Goal: Check status: Check status

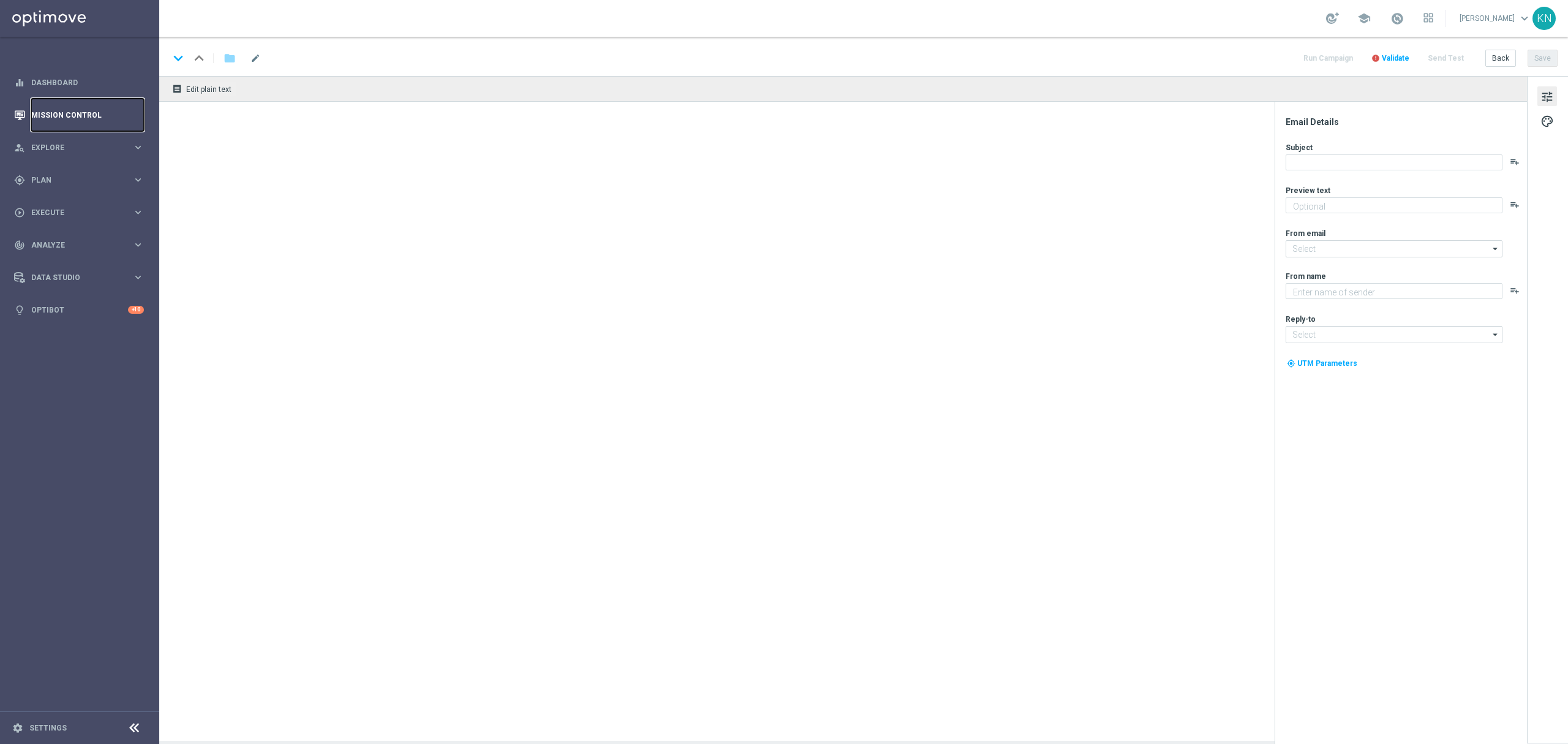
click at [76, 123] on link "Mission Control" at bounding box center [87, 115] width 112 height 32
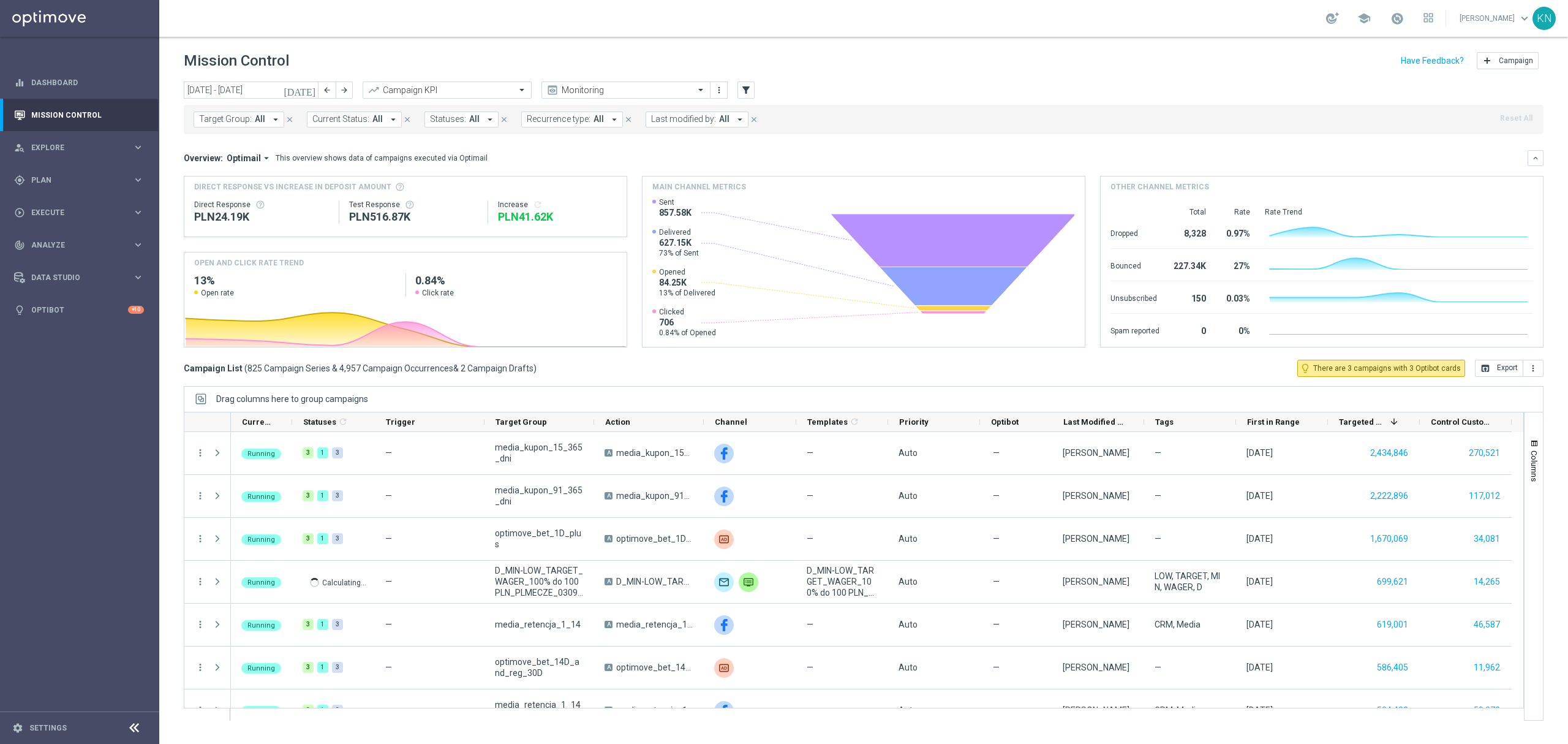
click at [306, 88] on icon "[DATE]" at bounding box center [300, 90] width 33 height 11
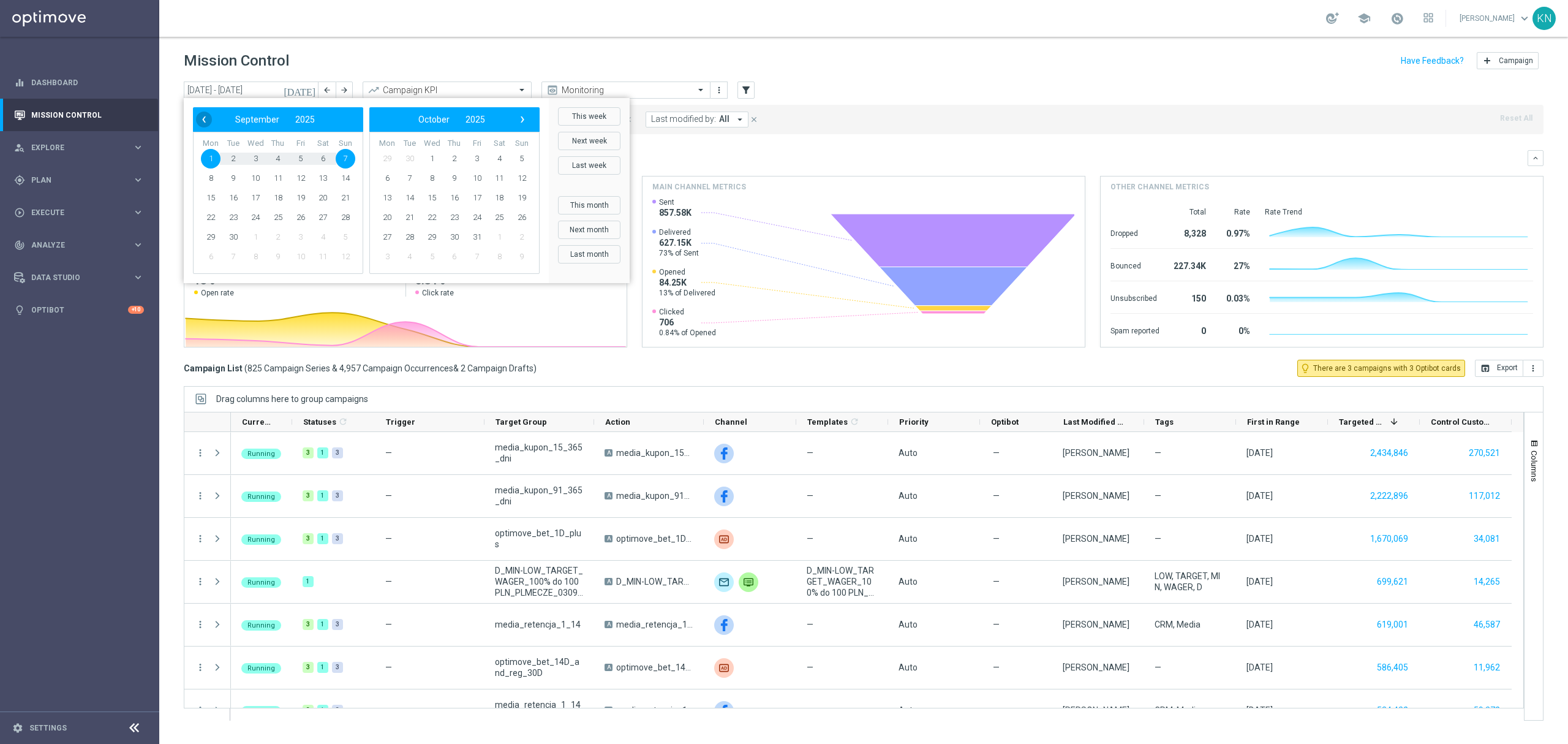
click at [196, 118] on span "‹" at bounding box center [204, 120] width 16 height 16
click at [230, 155] on span "1" at bounding box center [233, 158] width 20 height 20
click at [272, 236] on span "31" at bounding box center [278, 237] width 20 height 20
type input "[DATE] - [DATE]"
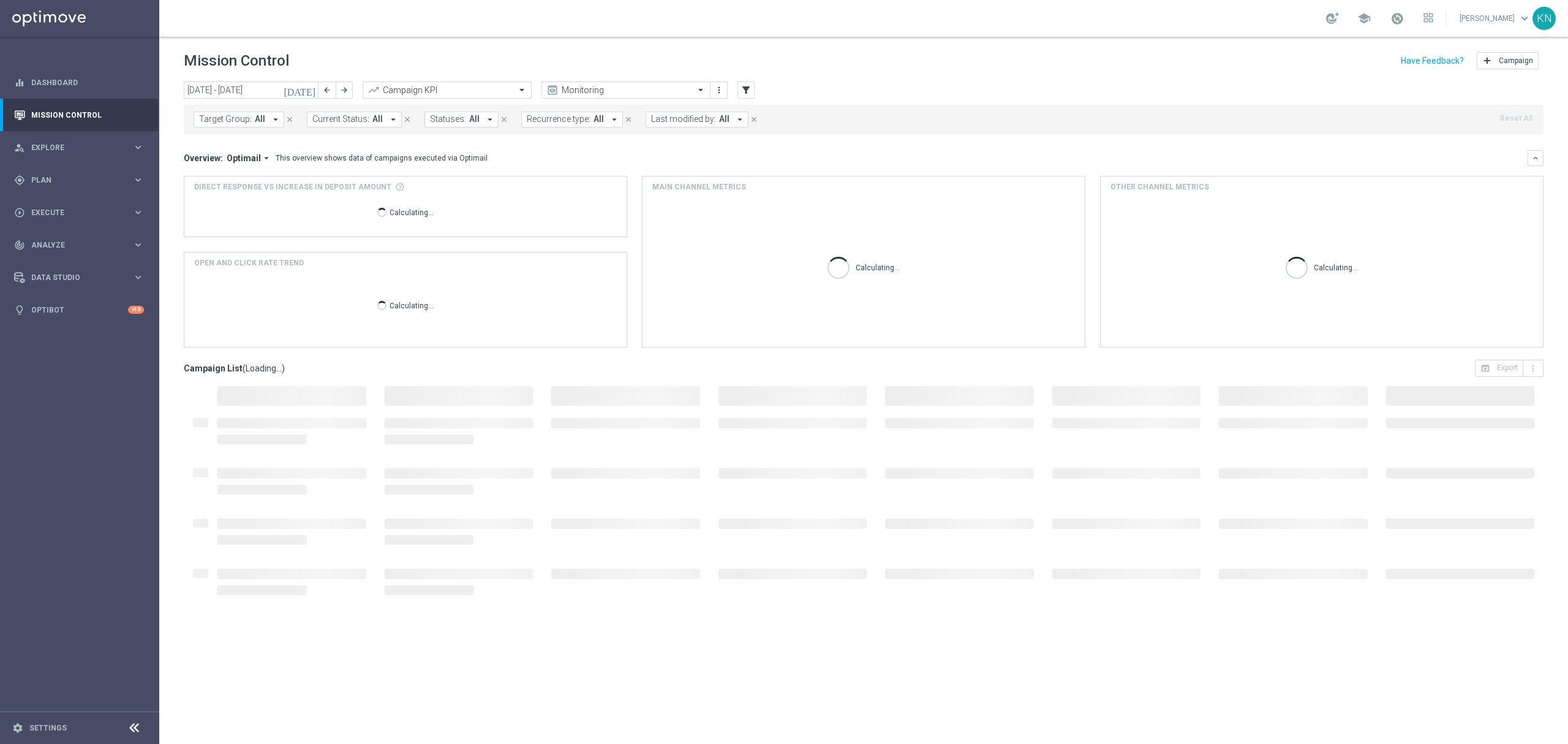
click at [251, 120] on button "Target Group: All arrow_drop_down" at bounding box center [239, 120] width 91 height 16
type input "TARGET_SCRATCH"
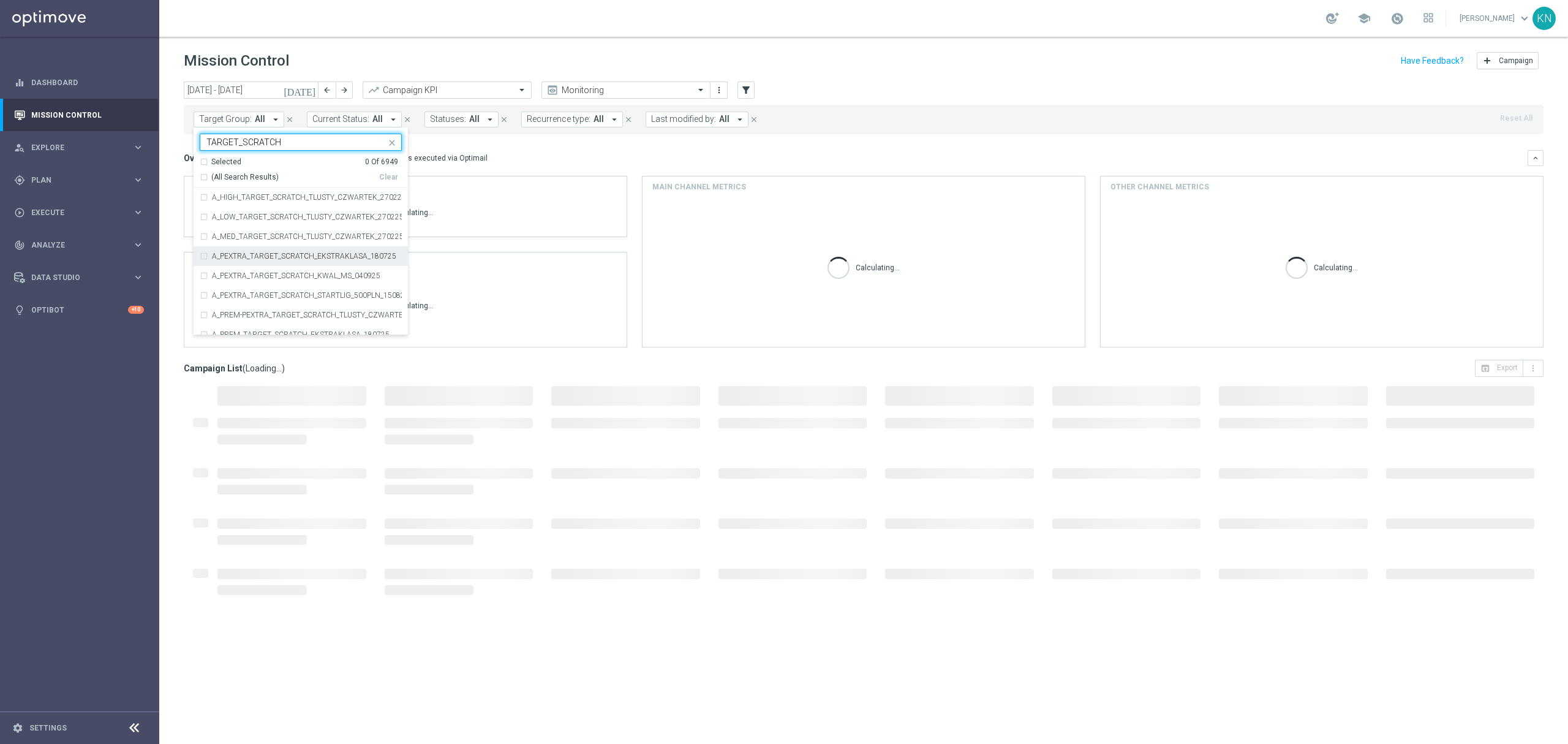
click at [205, 258] on div "A_PEXTRA_TARGET_SCRATCH_EKSTRAKLASA_180725" at bounding box center [300, 256] width 202 height 20
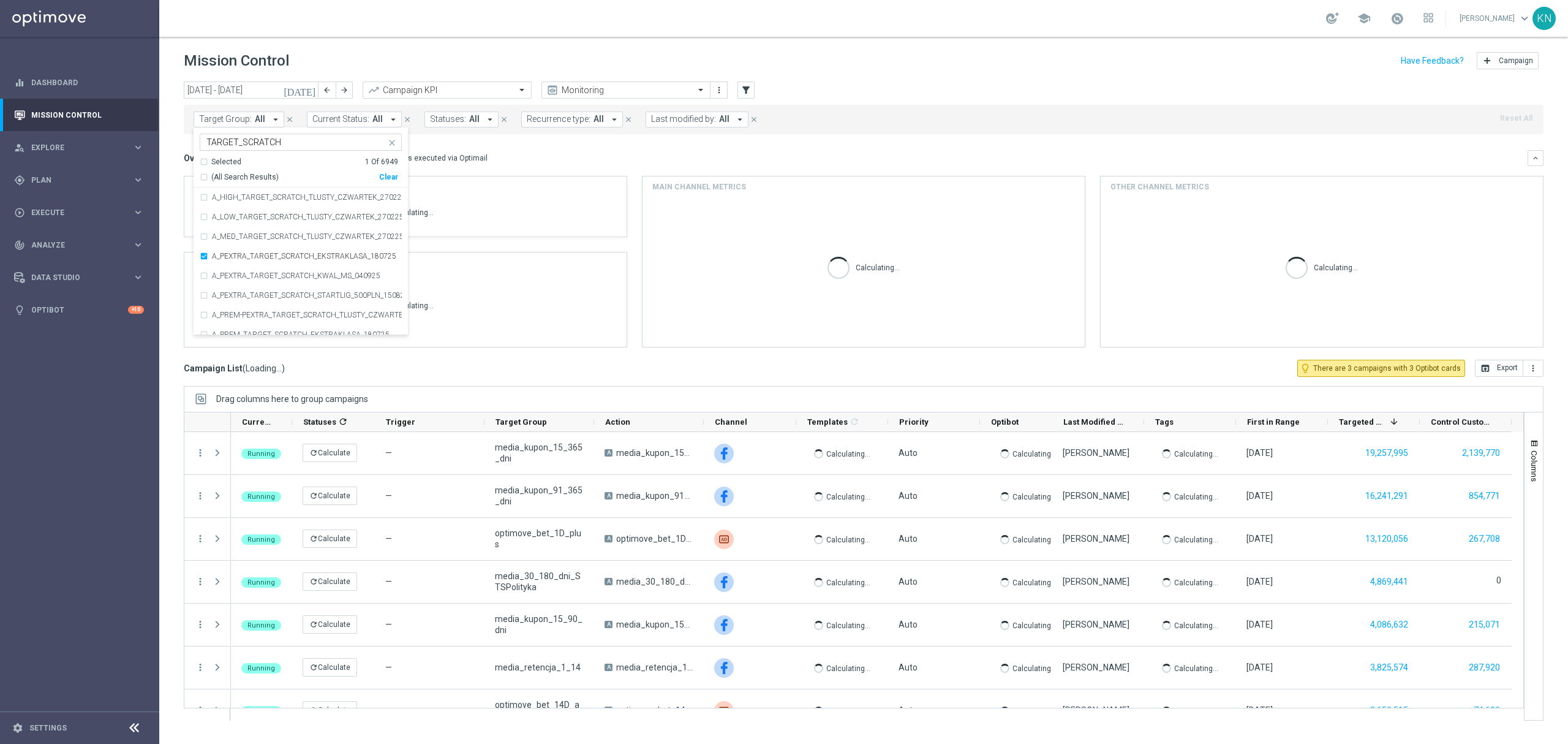
click at [615, 145] on mini-dashboard "Overview: Optimail arrow_drop_down This overview shows data of campaigns execut…" at bounding box center [863, 247] width 1359 height 226
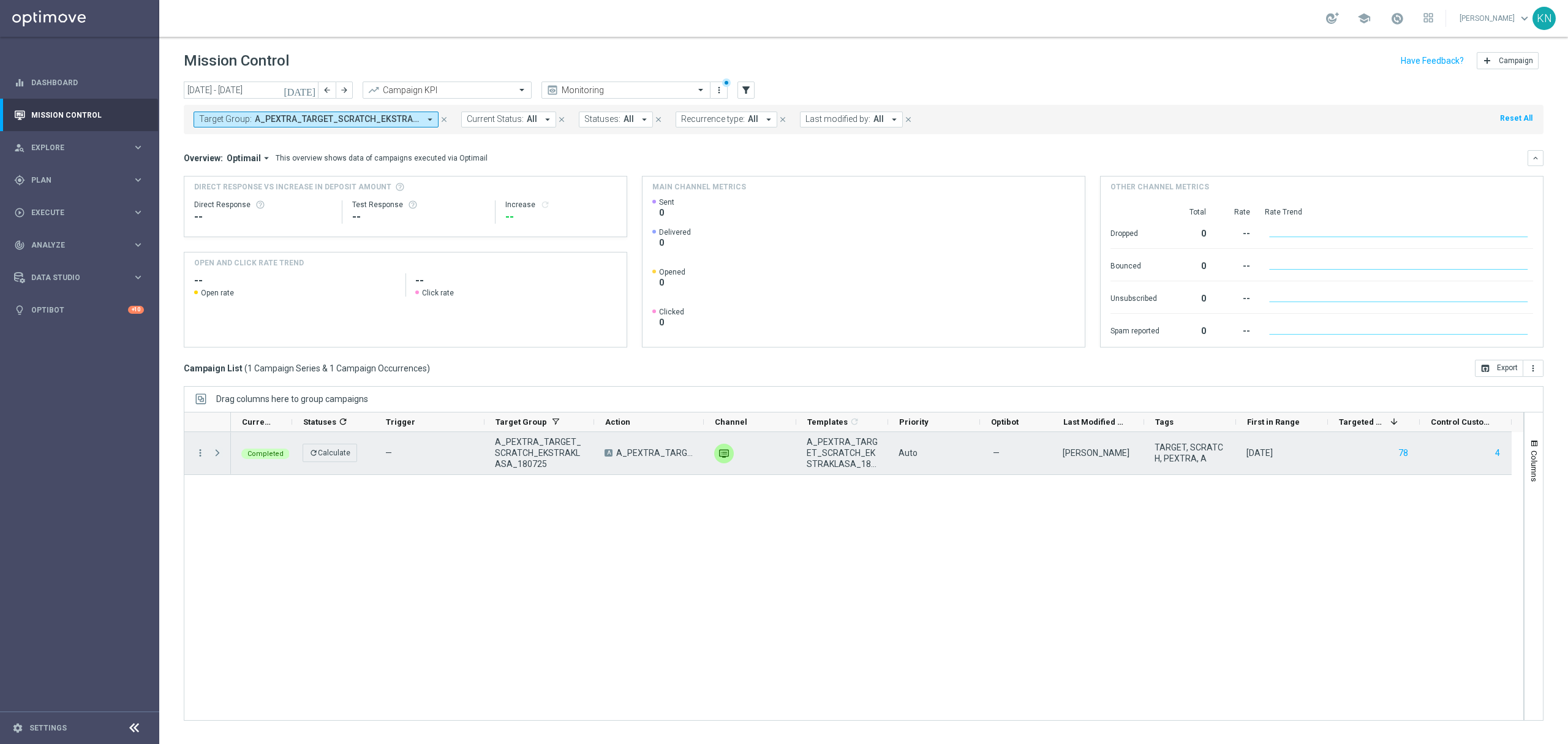
click at [218, 457] on span "Press SPACE to select this row." at bounding box center [218, 453] width 11 height 9
click at [221, 454] on span "Press SPACE to select this row." at bounding box center [218, 453] width 11 height 9
click at [199, 449] on icon "more_vert" at bounding box center [200, 453] width 11 height 11
click at [267, 459] on span "Campaign Details" at bounding box center [256, 461] width 62 height 9
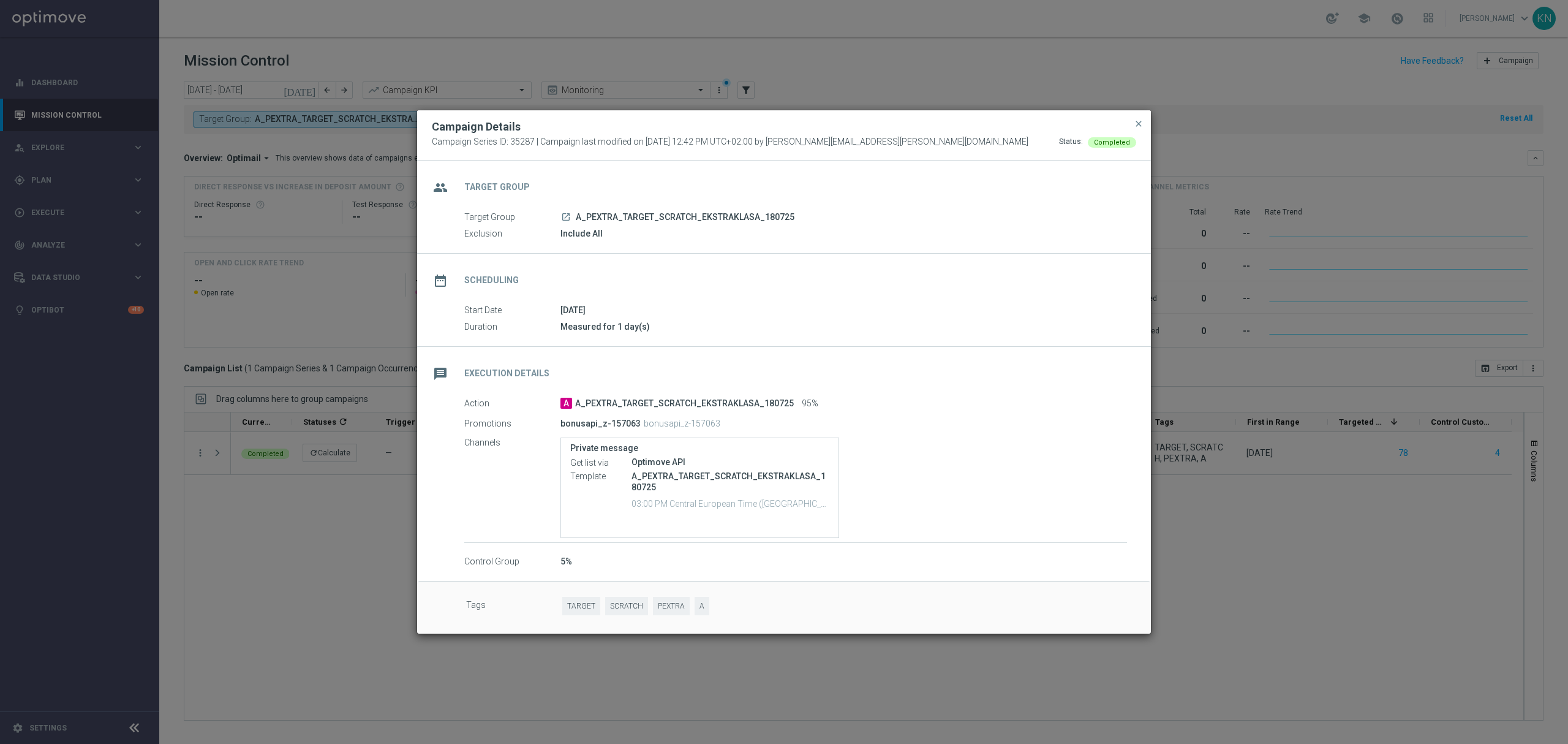
click at [600, 425] on p "bonusapi_z-157063" at bounding box center [600, 423] width 80 height 11
drag, startPoint x: 601, startPoint y: 424, endPoint x: 585, endPoint y: 427, distance: 16.3
click at [585, 427] on p "bonusapi_z-157063" at bounding box center [600, 423] width 80 height 11
drag, startPoint x: 603, startPoint y: 424, endPoint x: 562, endPoint y: 429, distance: 41.3
click at [560, 424] on p "bonusapi_z-157063" at bounding box center [600, 423] width 80 height 11
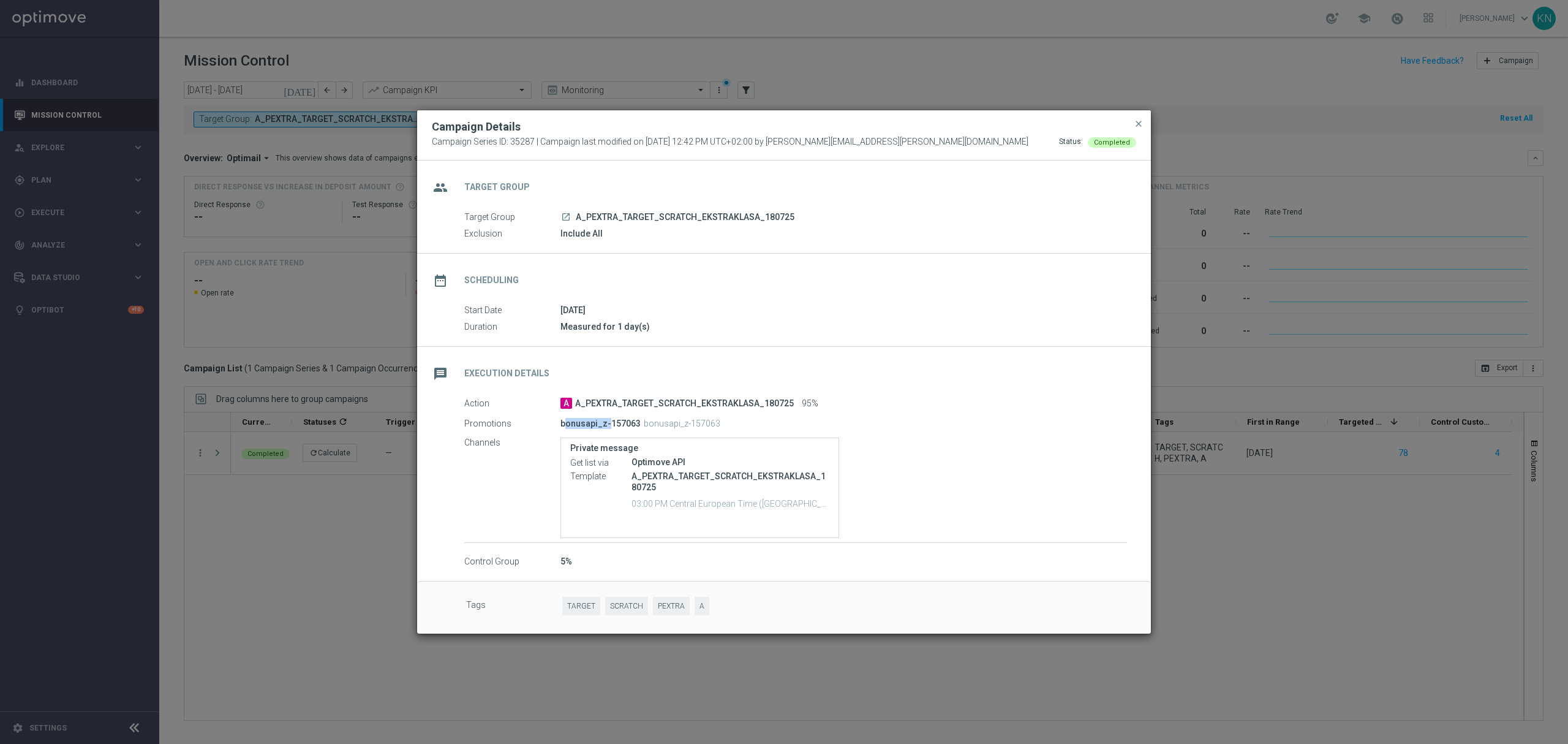
copy p "bonusapi_z"
drag, startPoint x: 608, startPoint y: 424, endPoint x: 635, endPoint y: 423, distance: 27.0
click at [635, 423] on p "bonusapi_z-157063" at bounding box center [600, 423] width 80 height 11
